Goal: Task Accomplishment & Management: Use online tool/utility

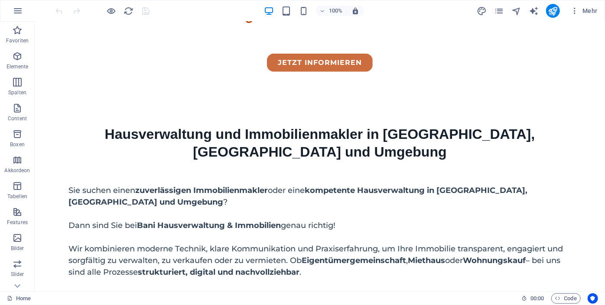
scroll to position [1120, 0]
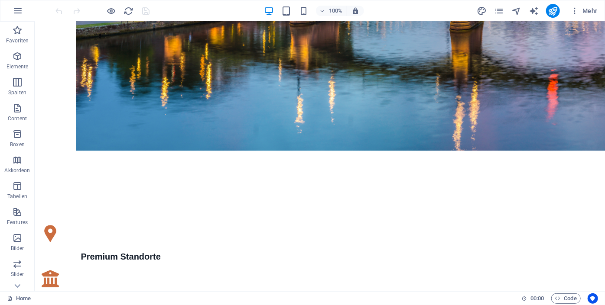
drag, startPoint x: 601, startPoint y: 41, endPoint x: 635, endPoint y: 324, distance: 284.9
click at [83, 256] on icon at bounding box center [82, 254] width 5 height 9
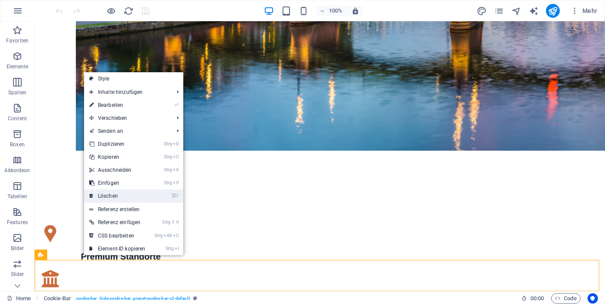
click at [115, 195] on link "⌦ Löschen" at bounding box center [117, 196] width 67 height 13
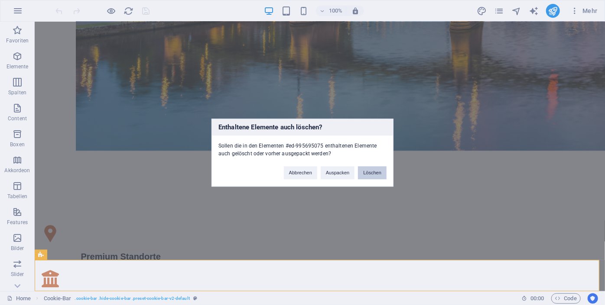
click at [370, 174] on button "Löschen" at bounding box center [372, 172] width 29 height 13
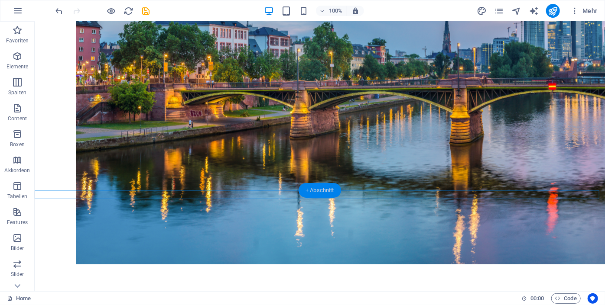
click at [315, 184] on div "+ Abschnitt" at bounding box center [319, 190] width 42 height 15
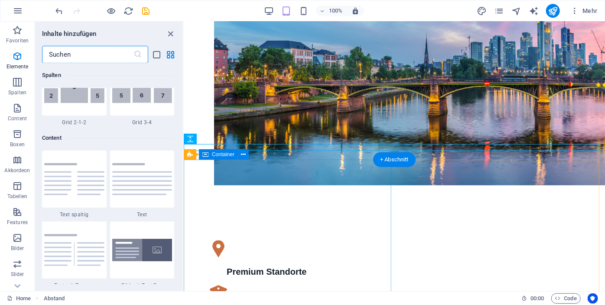
scroll to position [1515, 0]
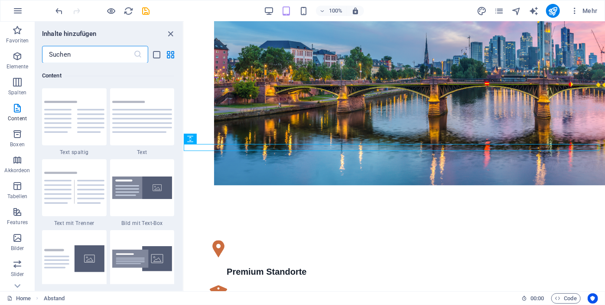
click at [76, 57] on input "text" at bounding box center [87, 54] width 91 height 17
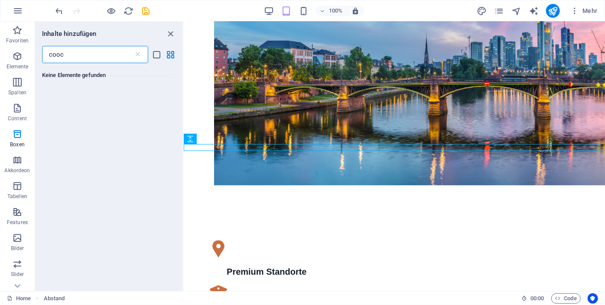
scroll to position [0, 0]
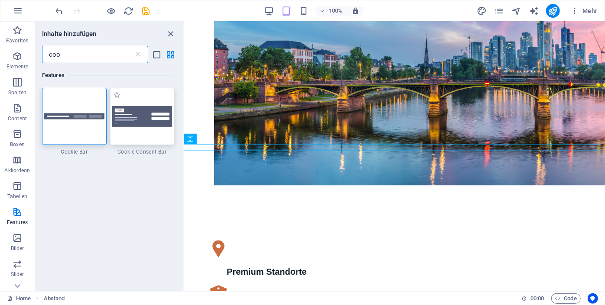
type input "coo"
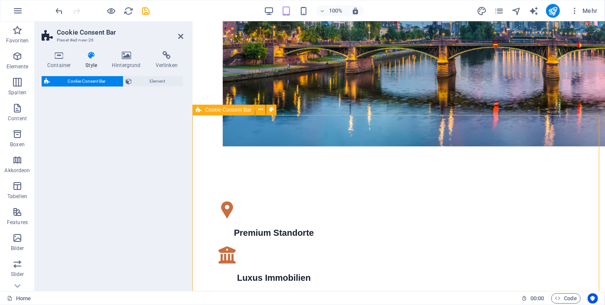
select select "rem"
select select "px"
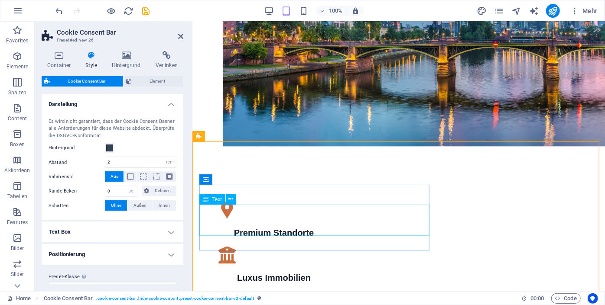
scroll to position [991, 0]
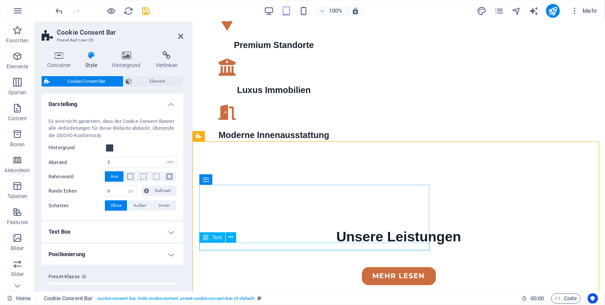
click at [217, 243] on div "Text" at bounding box center [212, 238] width 26 height 10
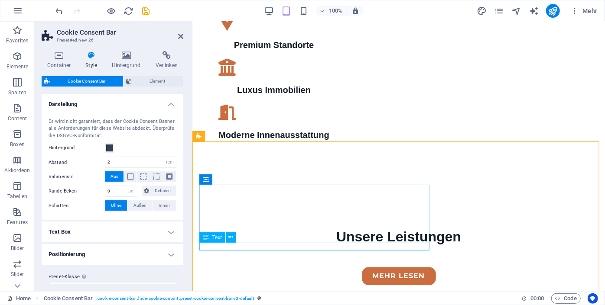
click at [217, 243] on div "Text" at bounding box center [212, 238] width 26 height 10
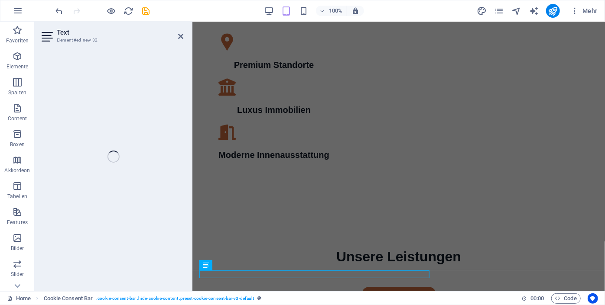
click at [174, 42] on div "Text Element #ed-new-32 H1 Banner Banner Container Menü Menüleiste Abstand Text…" at bounding box center [320, 157] width 570 height 270
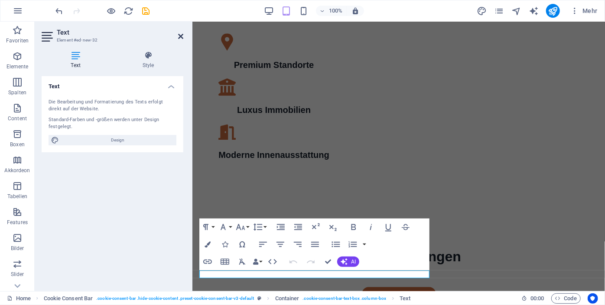
scroll to position [963, 0]
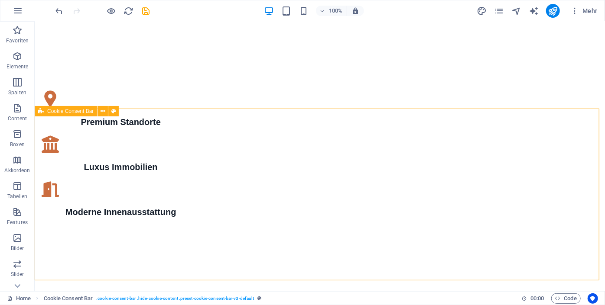
scroll to position [1261, 0]
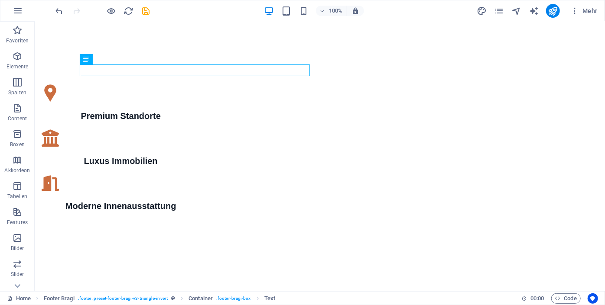
drag, startPoint x: 604, startPoint y: 246, endPoint x: 638, endPoint y: 325, distance: 85.9
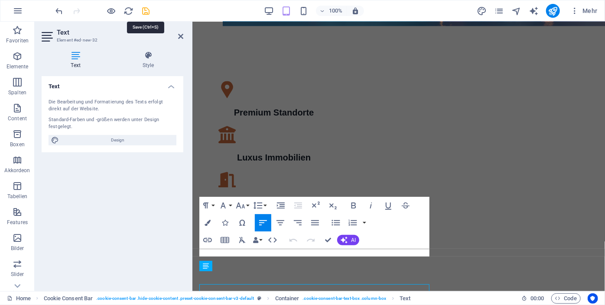
click at [143, 11] on icon "save" at bounding box center [146, 11] width 10 height 10
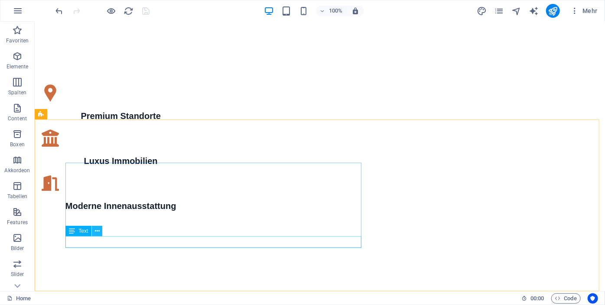
click at [96, 232] on icon at bounding box center [97, 231] width 5 height 9
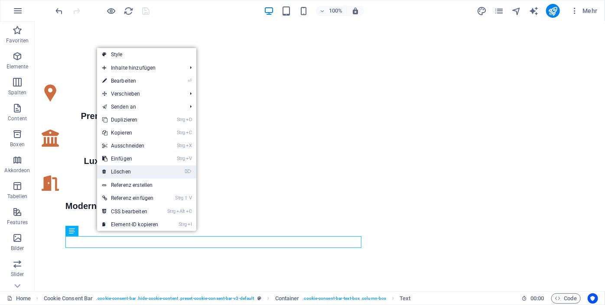
click at [125, 174] on link "⌦ Löschen" at bounding box center [130, 171] width 67 height 13
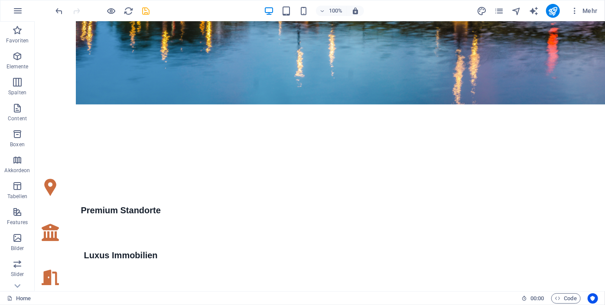
scroll to position [1249, 0]
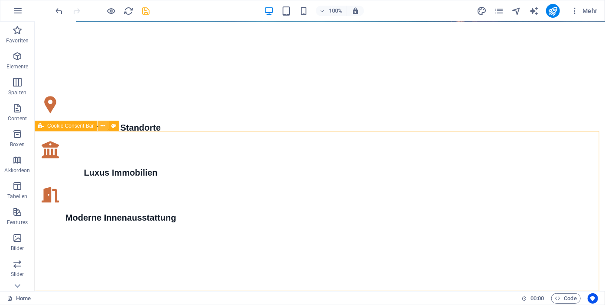
click at [102, 124] on icon at bounding box center [102, 126] width 5 height 9
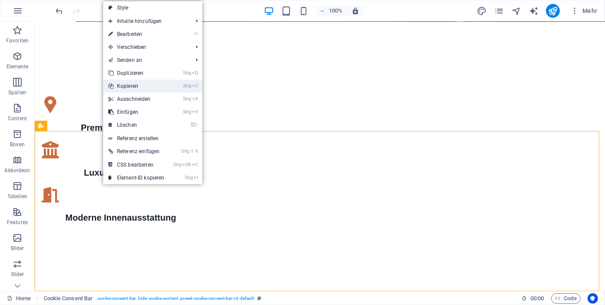
click at [138, 87] on link "Strg C Kopieren" at bounding box center [136, 86] width 67 height 13
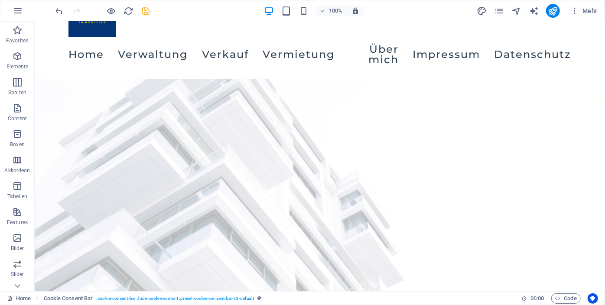
scroll to position [0, 0]
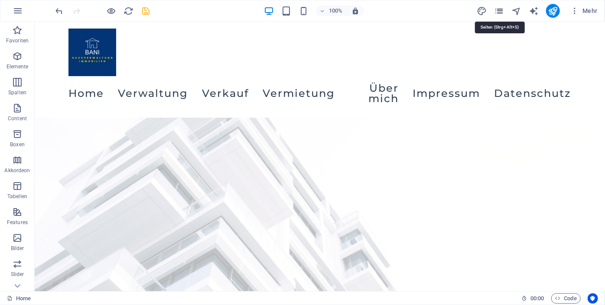
click at [499, 10] on icon "pages" at bounding box center [499, 11] width 10 height 10
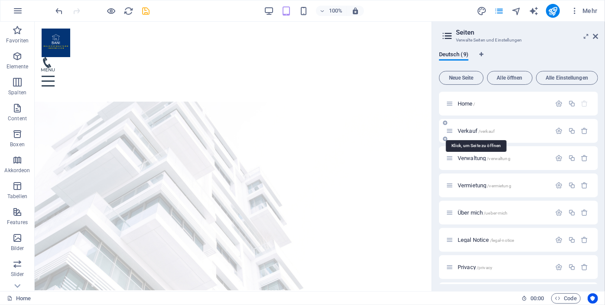
click at [476, 132] on span "Verkauf /verkauf" at bounding box center [475, 131] width 37 height 6
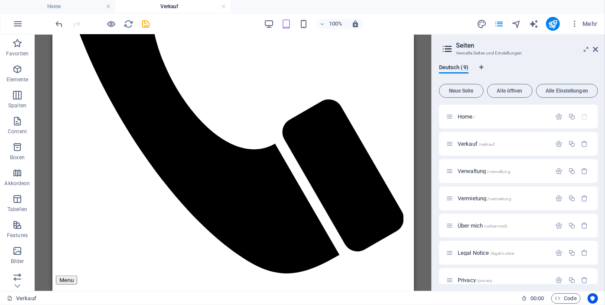
scroll to position [383, 0]
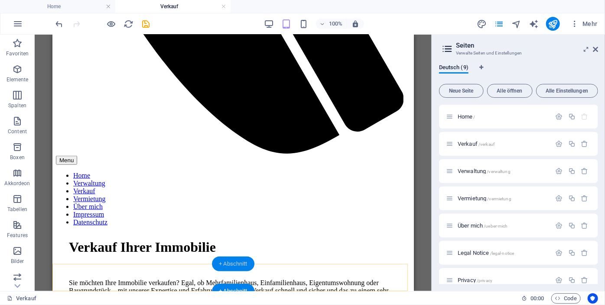
click at [236, 264] on div "+ Abschnitt" at bounding box center [233, 264] width 42 height 15
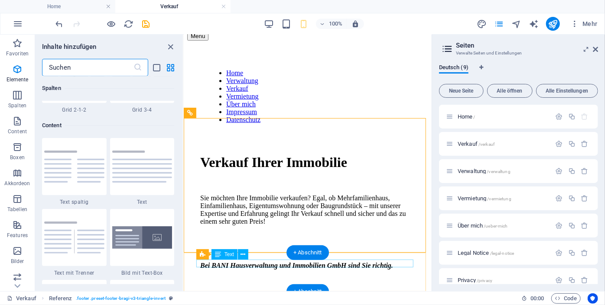
scroll to position [1515, 0]
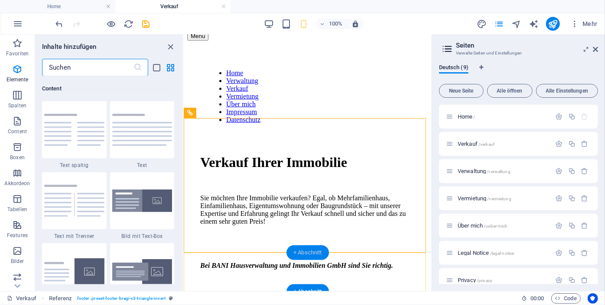
click at [307, 248] on div "+ Abschnitt" at bounding box center [307, 253] width 42 height 15
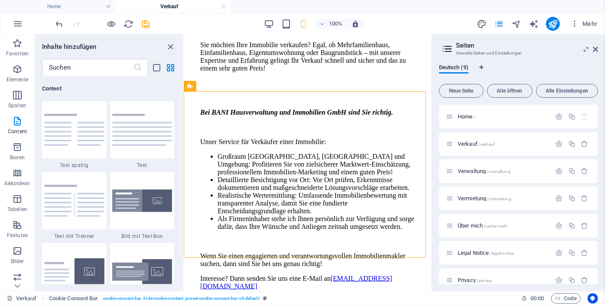
scroll to position [524, 0]
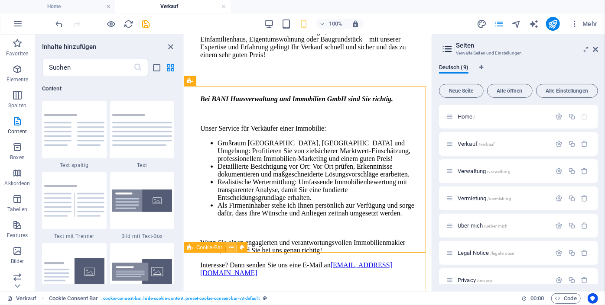
click at [230, 249] on icon at bounding box center [231, 247] width 5 height 9
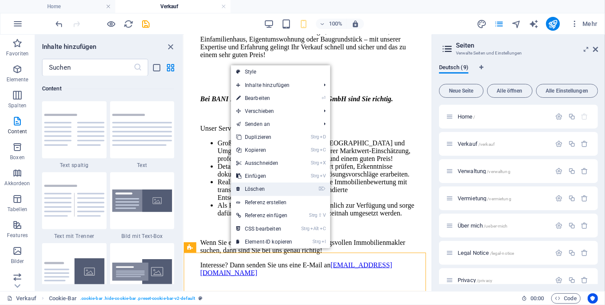
click at [253, 188] on link "⌦ Löschen" at bounding box center [264, 189] width 67 height 13
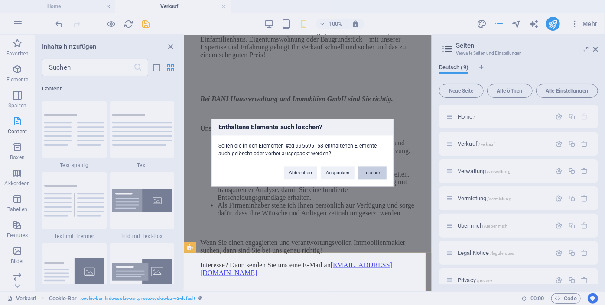
click at [371, 171] on button "Löschen" at bounding box center [372, 172] width 29 height 13
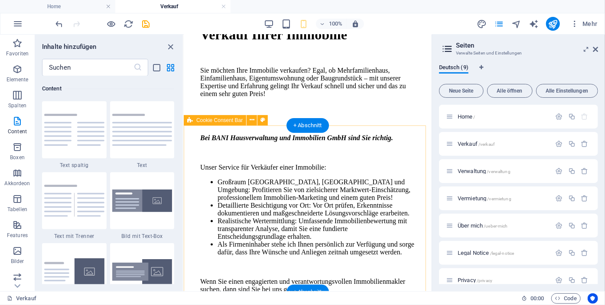
scroll to position [2, 0]
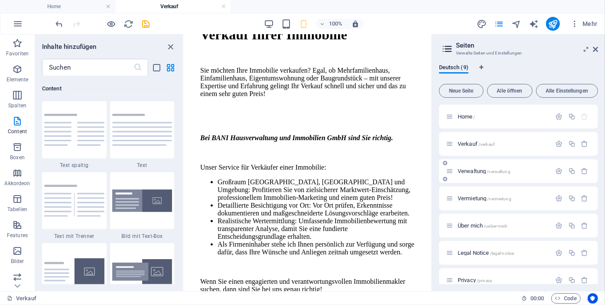
click at [478, 173] on span "Verwaltung /verwaltung" at bounding box center [483, 171] width 53 height 6
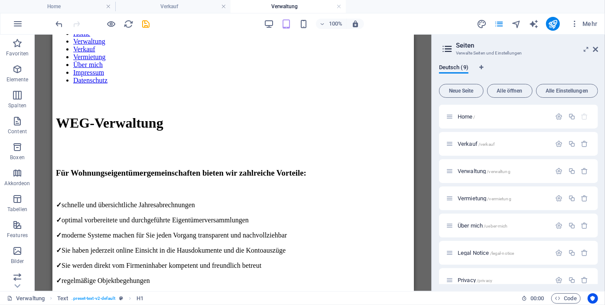
scroll to position [730, 0]
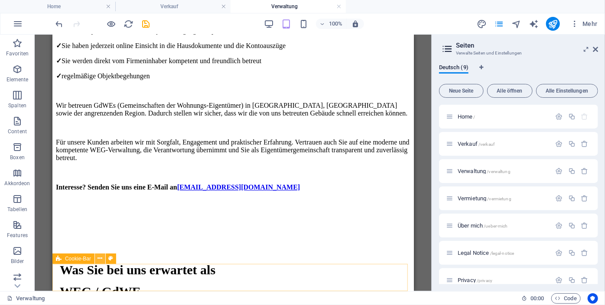
click at [100, 261] on icon at bounding box center [100, 258] width 5 height 9
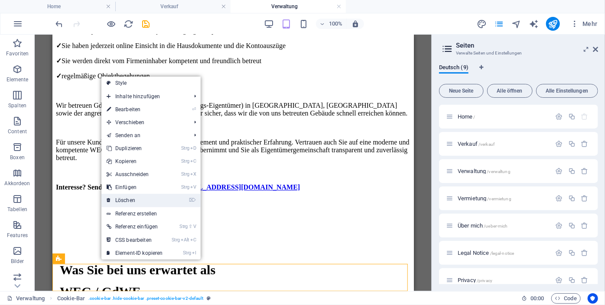
click at [143, 200] on link "⌦ Löschen" at bounding box center [134, 200] width 67 height 13
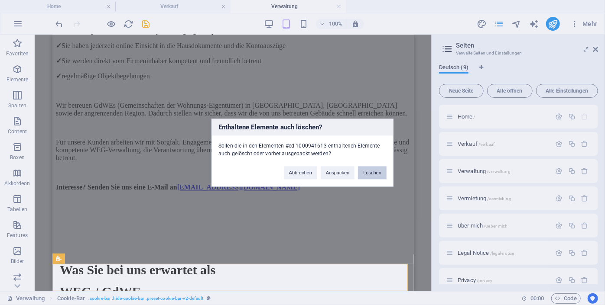
click at [367, 175] on button "Löschen" at bounding box center [372, 172] width 29 height 13
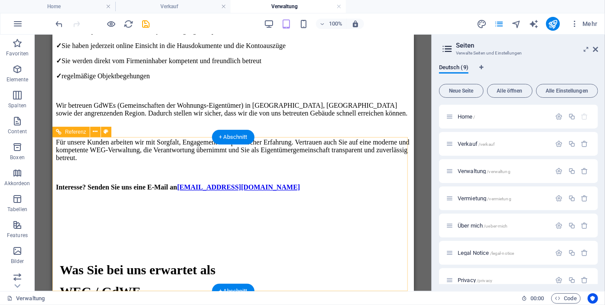
scroll to position [703, 0]
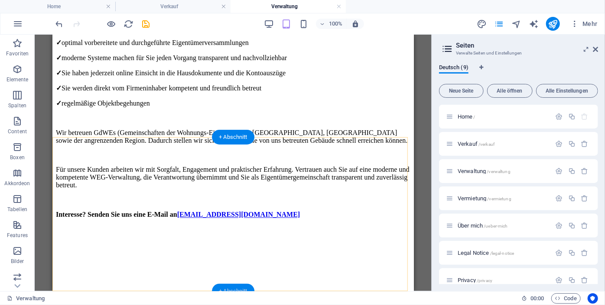
click at [240, 285] on div "+ Abschnitt" at bounding box center [233, 291] width 42 height 15
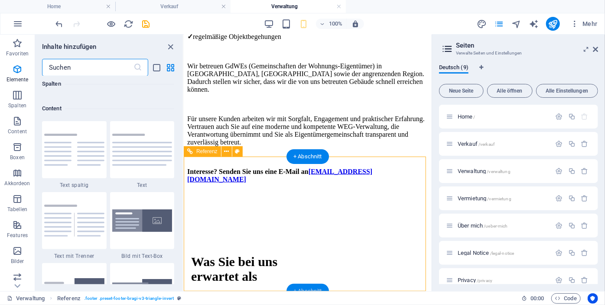
scroll to position [1515, 0]
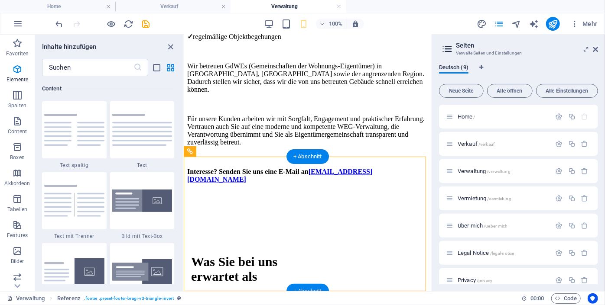
click at [303, 287] on div "+ Abschnitt" at bounding box center [307, 291] width 42 height 15
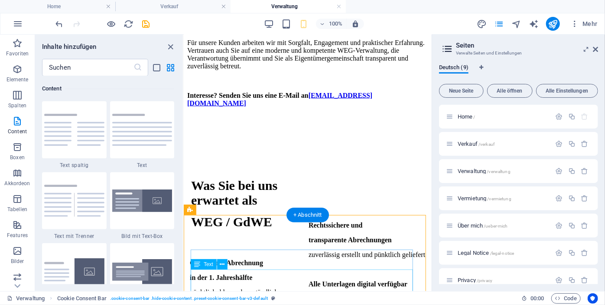
scroll to position [834, 0]
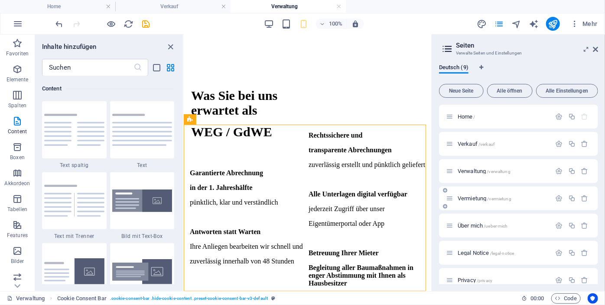
click at [465, 198] on span "Vermietung /vermietung" at bounding box center [484, 198] width 54 height 6
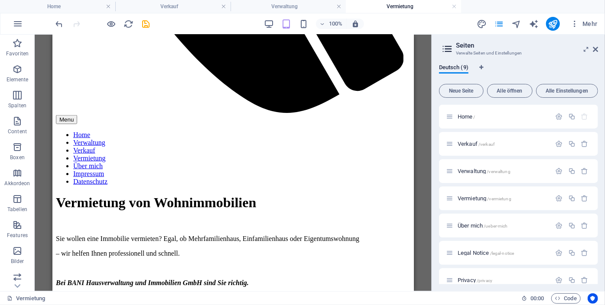
scroll to position [528, 0]
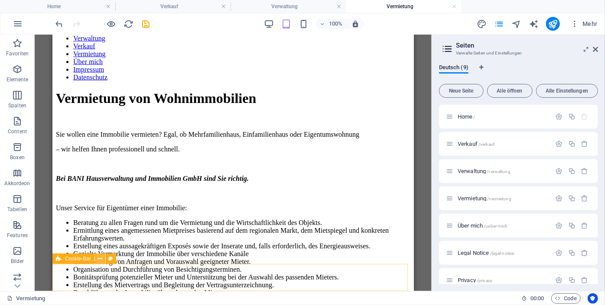
click at [99, 259] on icon at bounding box center [100, 259] width 5 height 9
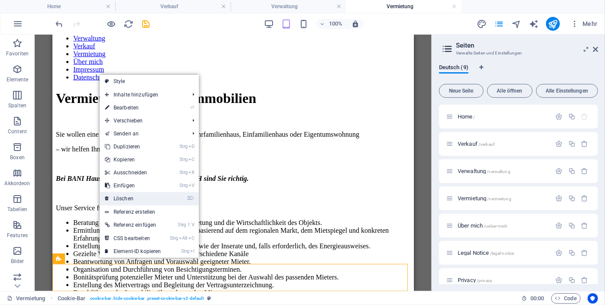
click at [141, 200] on link "⌦ Löschen" at bounding box center [133, 198] width 67 height 13
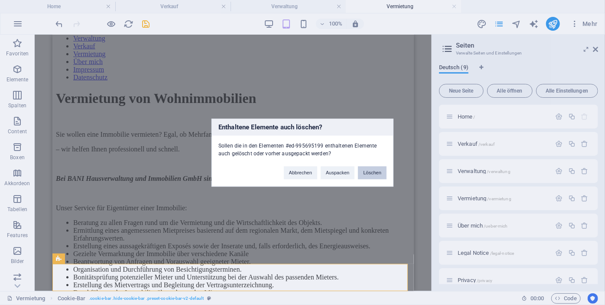
click at [371, 175] on button "Löschen" at bounding box center [372, 172] width 29 height 13
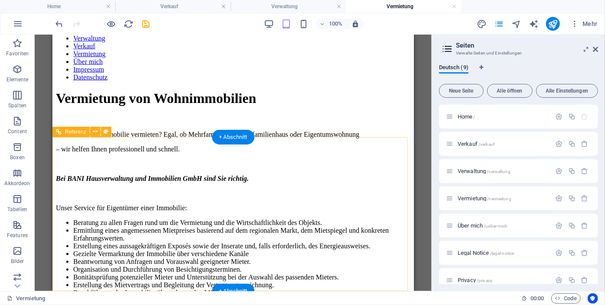
scroll to position [501, 0]
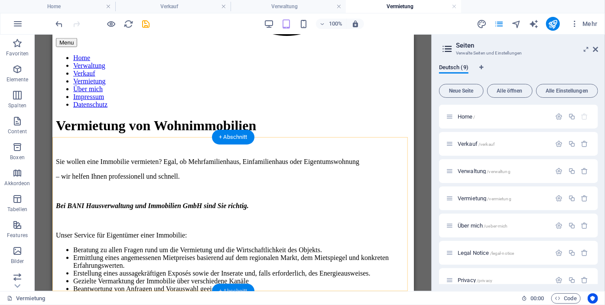
click at [238, 286] on div "+ Abschnitt" at bounding box center [233, 291] width 42 height 15
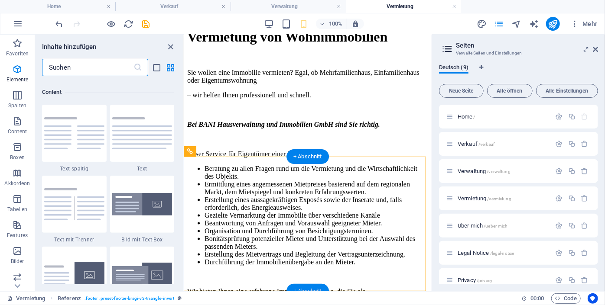
scroll to position [1515, 0]
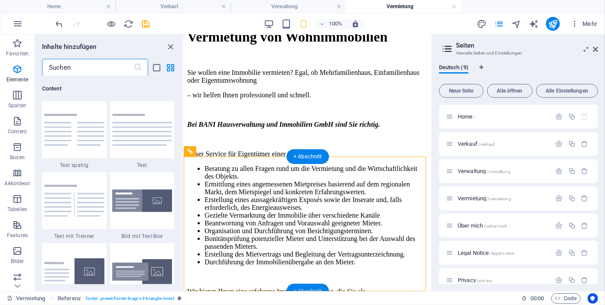
click at [305, 285] on div "+ Abschnitt" at bounding box center [307, 291] width 42 height 15
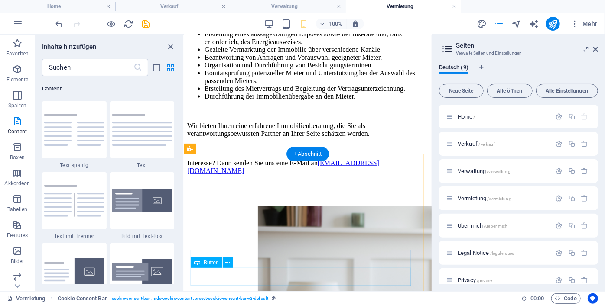
scroll to position [647, 0]
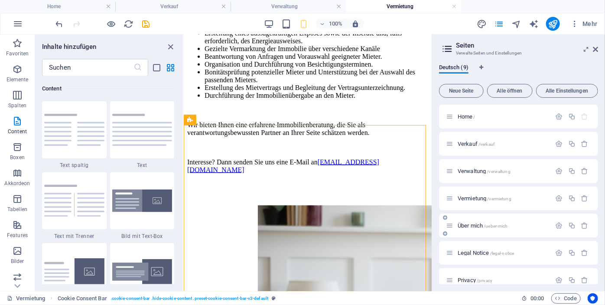
click at [463, 225] on span "Über mich /ueber-mich" at bounding box center [482, 226] width 50 height 6
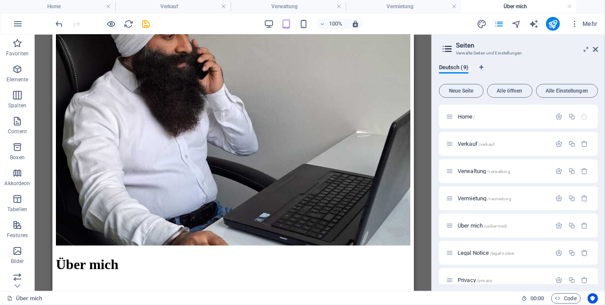
scroll to position [1112, 0]
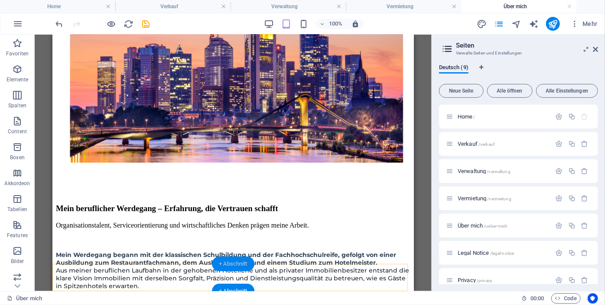
click at [229, 264] on div "+ Abschnitt" at bounding box center [233, 264] width 42 height 15
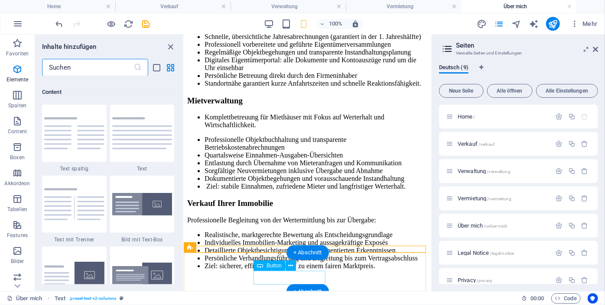
scroll to position [1515, 0]
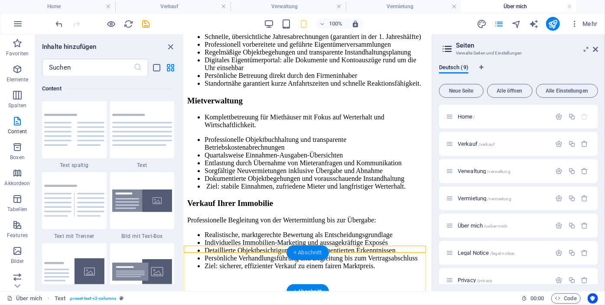
click at [309, 251] on div "+ Abschnitt" at bounding box center [307, 253] width 42 height 15
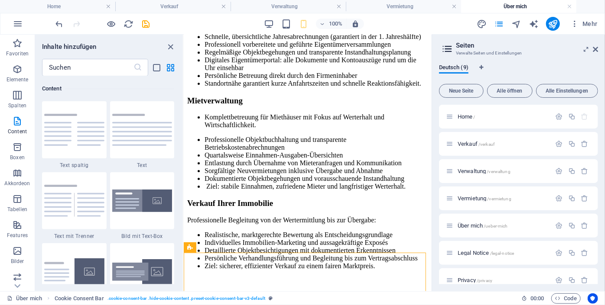
scroll to position [1553, 0]
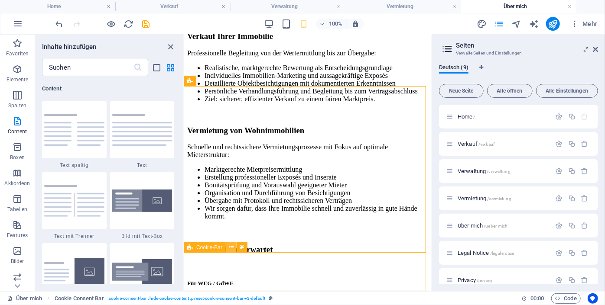
click at [231, 248] on icon at bounding box center [231, 247] width 5 height 9
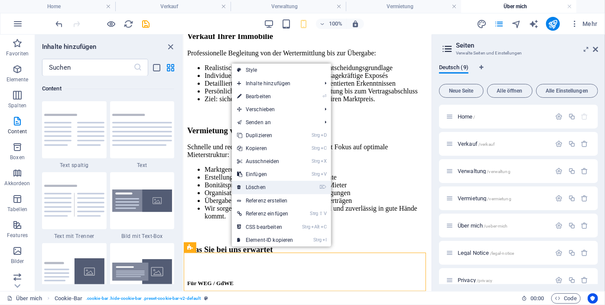
click at [263, 188] on link "⌦ Löschen" at bounding box center [265, 187] width 67 height 13
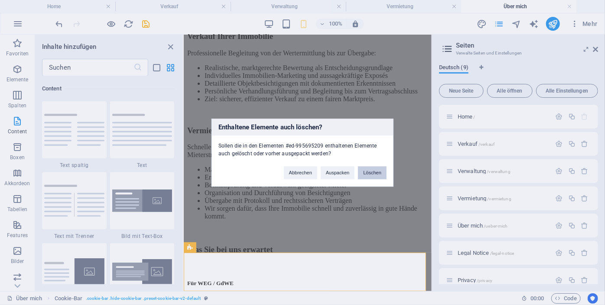
click at [371, 170] on button "Löschen" at bounding box center [372, 172] width 29 height 13
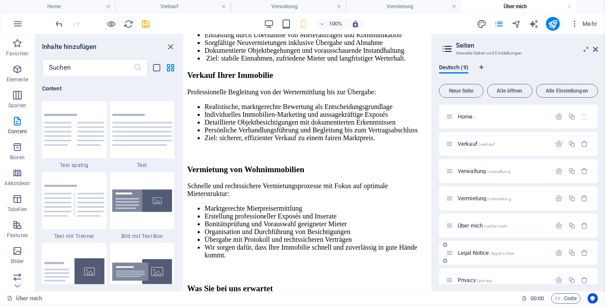
click at [468, 253] on span "Legal Notice /legal-notice" at bounding box center [485, 253] width 56 height 6
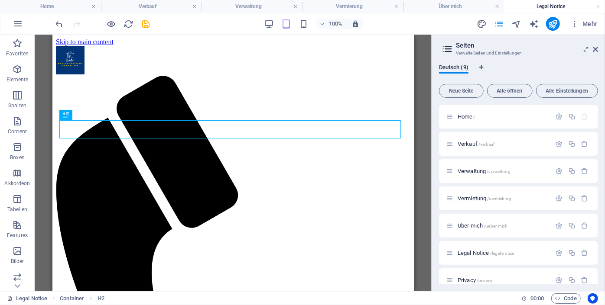
scroll to position [222, 0]
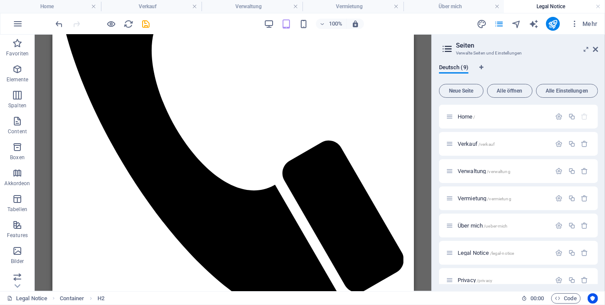
drag, startPoint x: 414, startPoint y: 234, endPoint x: 414, endPoint y: 249, distance: 15.6
click at [414, 249] on div "Ziehe hier rein, um den vorhandenen Inhalt zu ersetzen. Drücke "Strg", wenn du …" at bounding box center [233, 163] width 397 height 257
click at [100, 266] on icon at bounding box center [100, 261] width 5 height 9
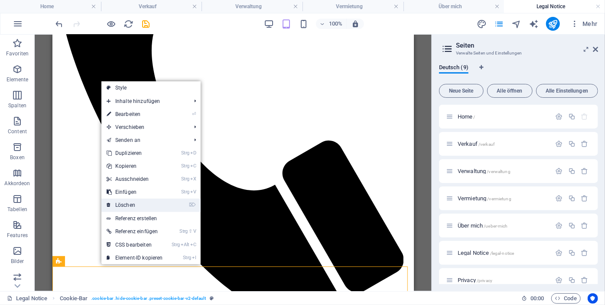
click at [138, 206] on link "⌦ Löschen" at bounding box center [134, 205] width 67 height 13
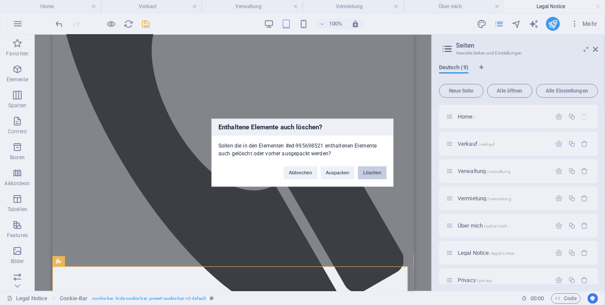
click at [374, 172] on button "Löschen" at bounding box center [372, 172] width 29 height 13
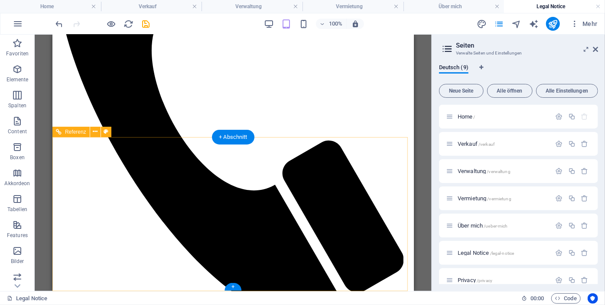
scroll to position [198, 0]
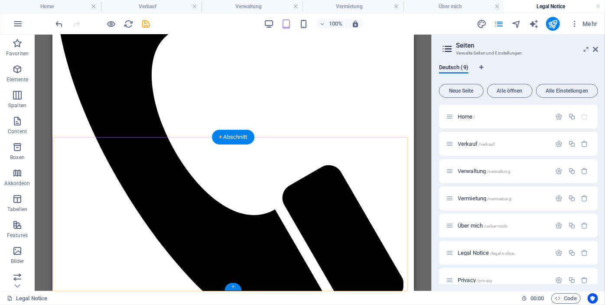
click at [233, 287] on div "+" at bounding box center [232, 287] width 17 height 8
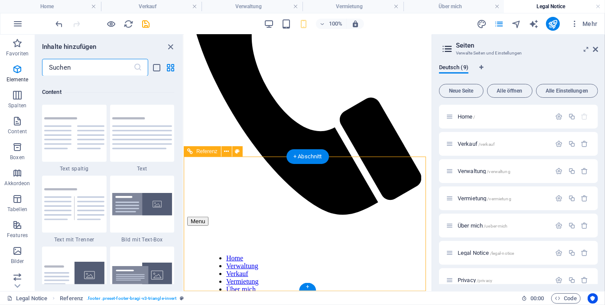
scroll to position [1515, 0]
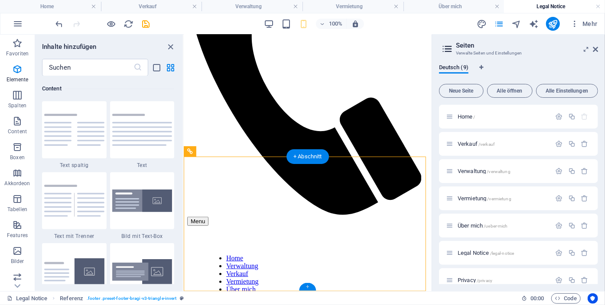
click at [305, 284] on div "+" at bounding box center [307, 287] width 17 height 8
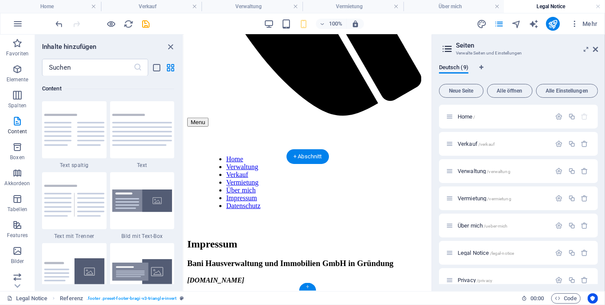
scroll to position [338, 0]
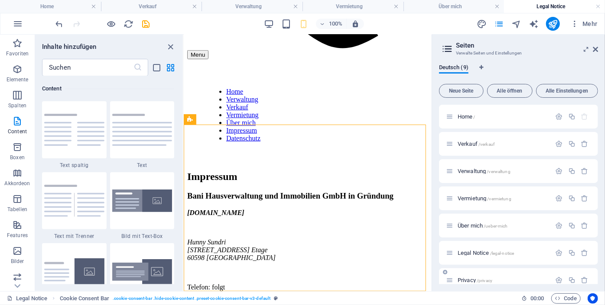
click at [471, 279] on span "Privacy /privacy" at bounding box center [474, 280] width 35 height 6
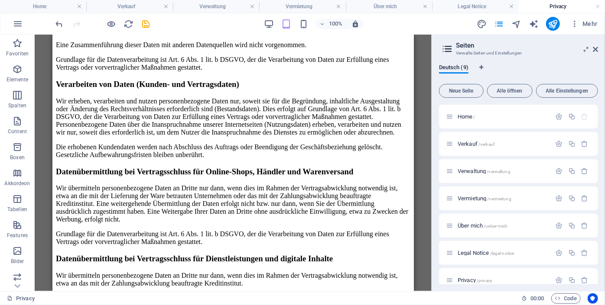
scroll to position [1675, 0]
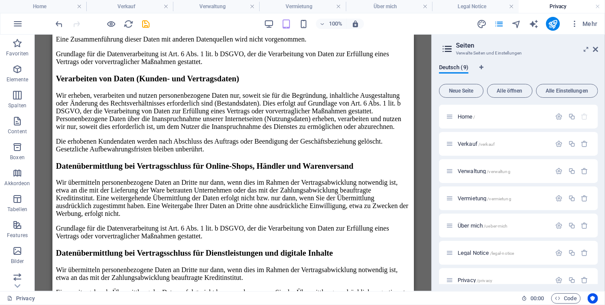
drag, startPoint x: 411, startPoint y: 66, endPoint x: 439, endPoint y: 336, distance: 271.3
click at [117, 267] on icon at bounding box center [115, 268] width 5 height 9
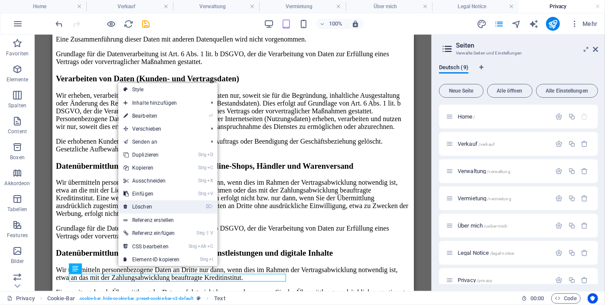
click at [153, 209] on link "⌦ Löschen" at bounding box center [151, 207] width 67 height 13
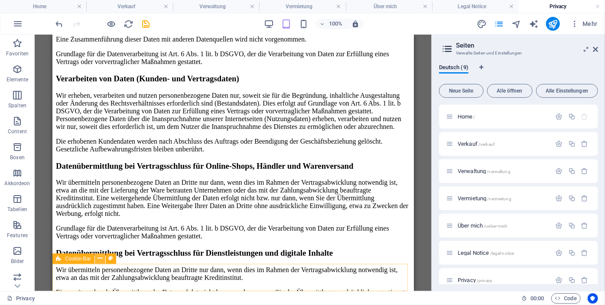
click at [100, 258] on icon at bounding box center [100, 258] width 5 height 9
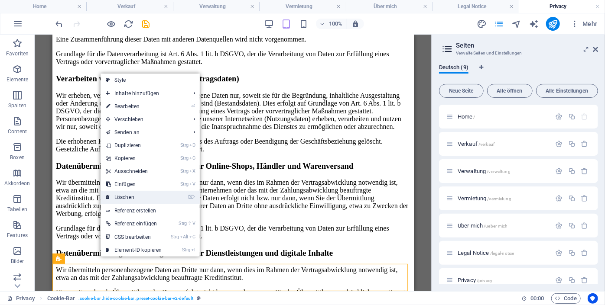
click at [136, 199] on link "⌦ Löschen" at bounding box center [133, 197] width 67 height 13
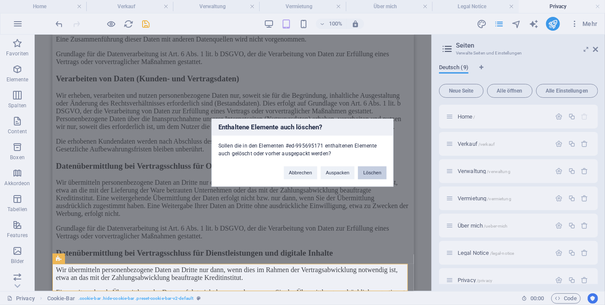
click at [368, 175] on button "Löschen" at bounding box center [372, 172] width 29 height 13
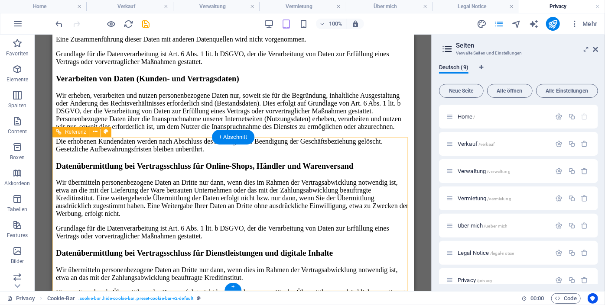
scroll to position [1648, 0]
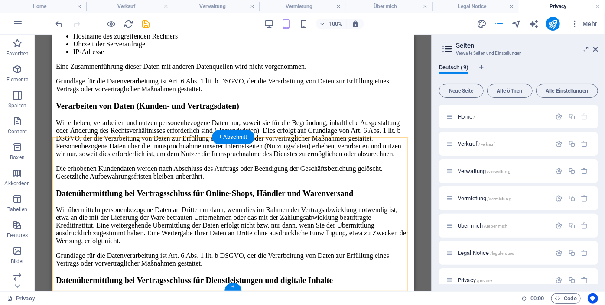
click at [232, 284] on div "+" at bounding box center [232, 287] width 17 height 8
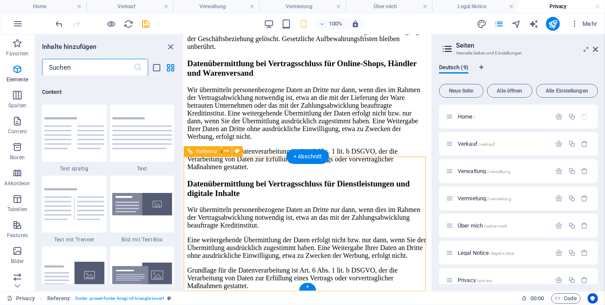
scroll to position [1515, 0]
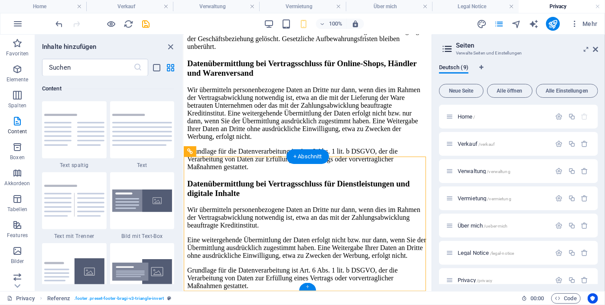
click at [305, 288] on div "+" at bounding box center [307, 287] width 17 height 8
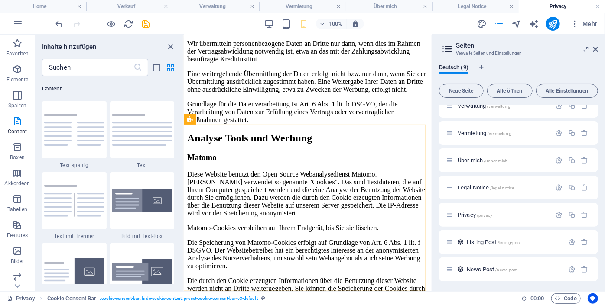
scroll to position [0, 0]
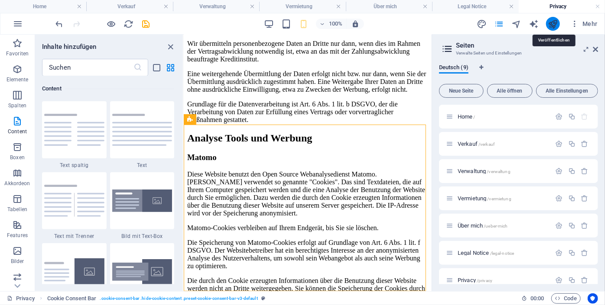
click at [550, 23] on icon "publish" at bounding box center [552, 24] width 10 height 10
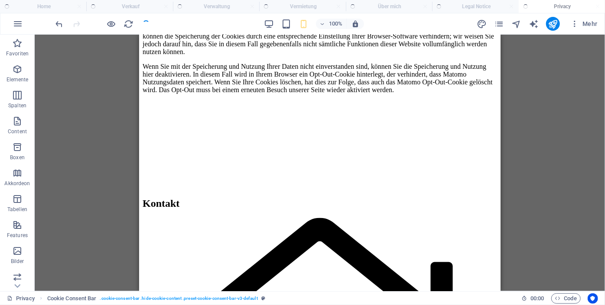
scroll to position [1801, 0]
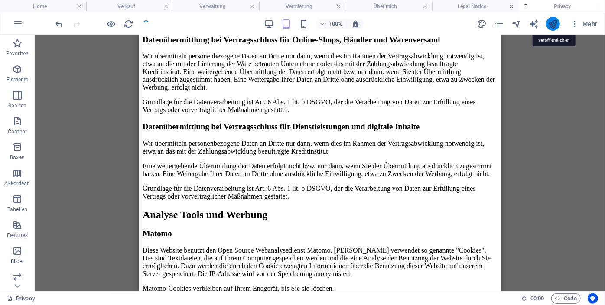
click at [555, 23] on icon "publish" at bounding box center [552, 24] width 10 height 10
